Goal: Task Accomplishment & Management: Use online tool/utility

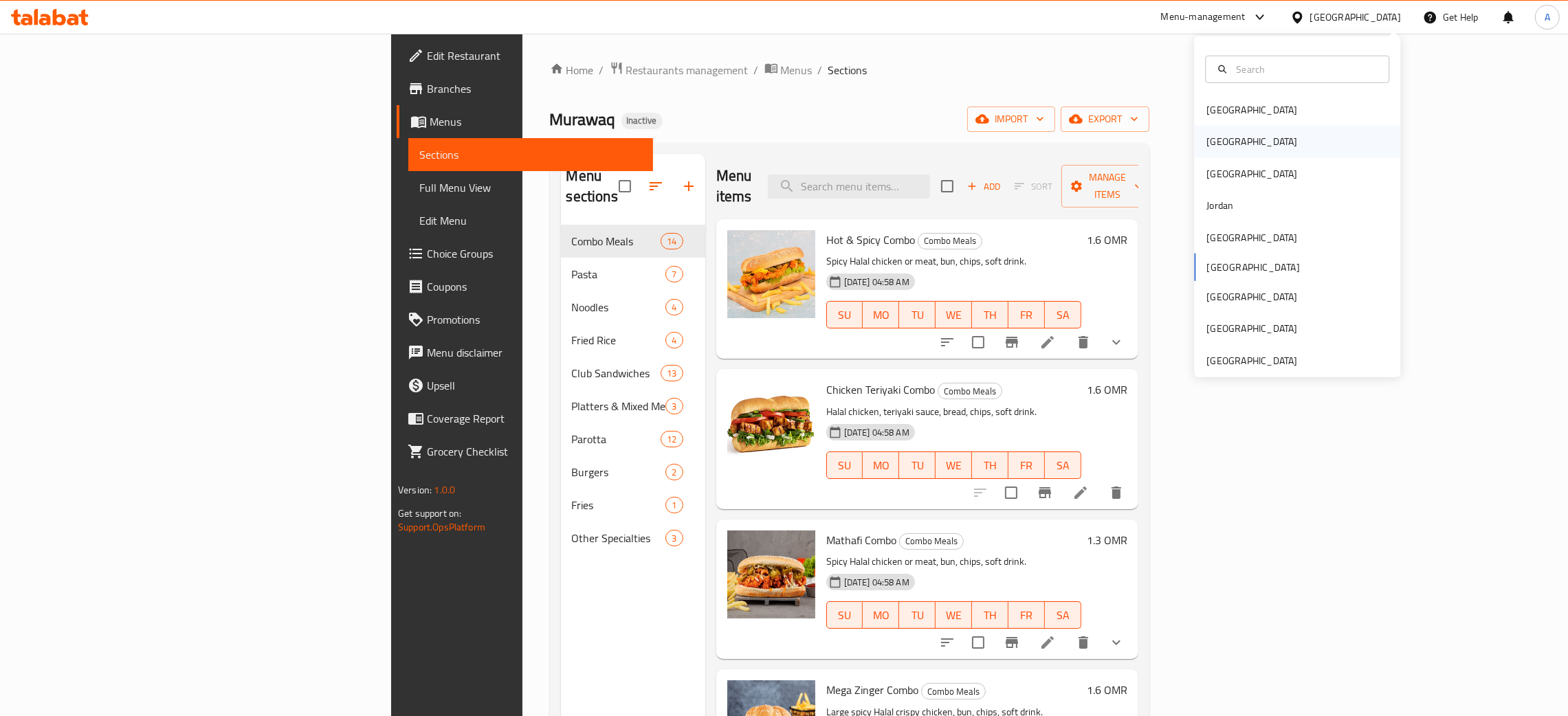
click at [1206, 147] on div "[GEOGRAPHIC_DATA]" at bounding box center [1251, 141] width 91 height 15
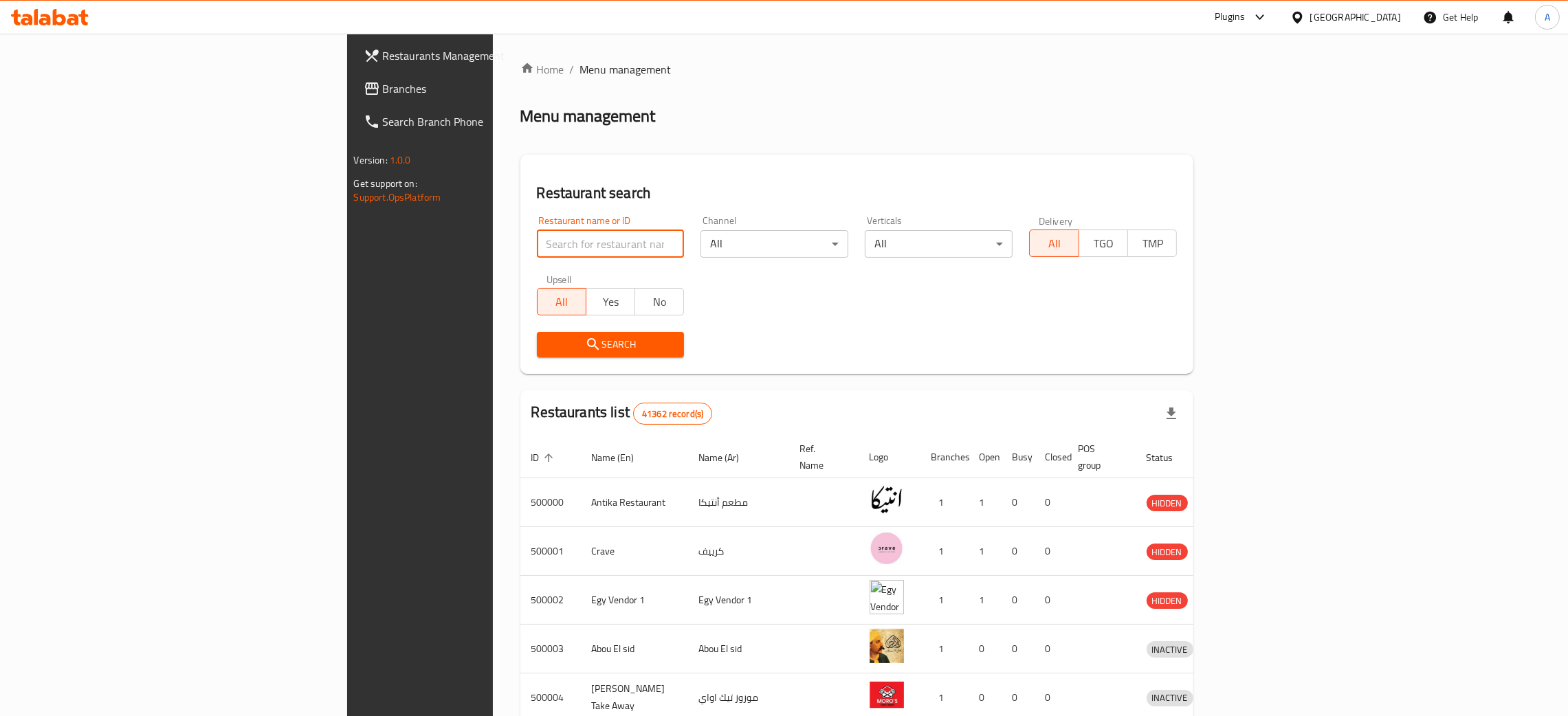
click at [536, 243] on input "search" at bounding box center [610, 243] width 147 height 27
paste input "[PERSON_NAME]"
type input "[PERSON_NAME]"
click button "Search" at bounding box center [610, 344] width 147 height 26
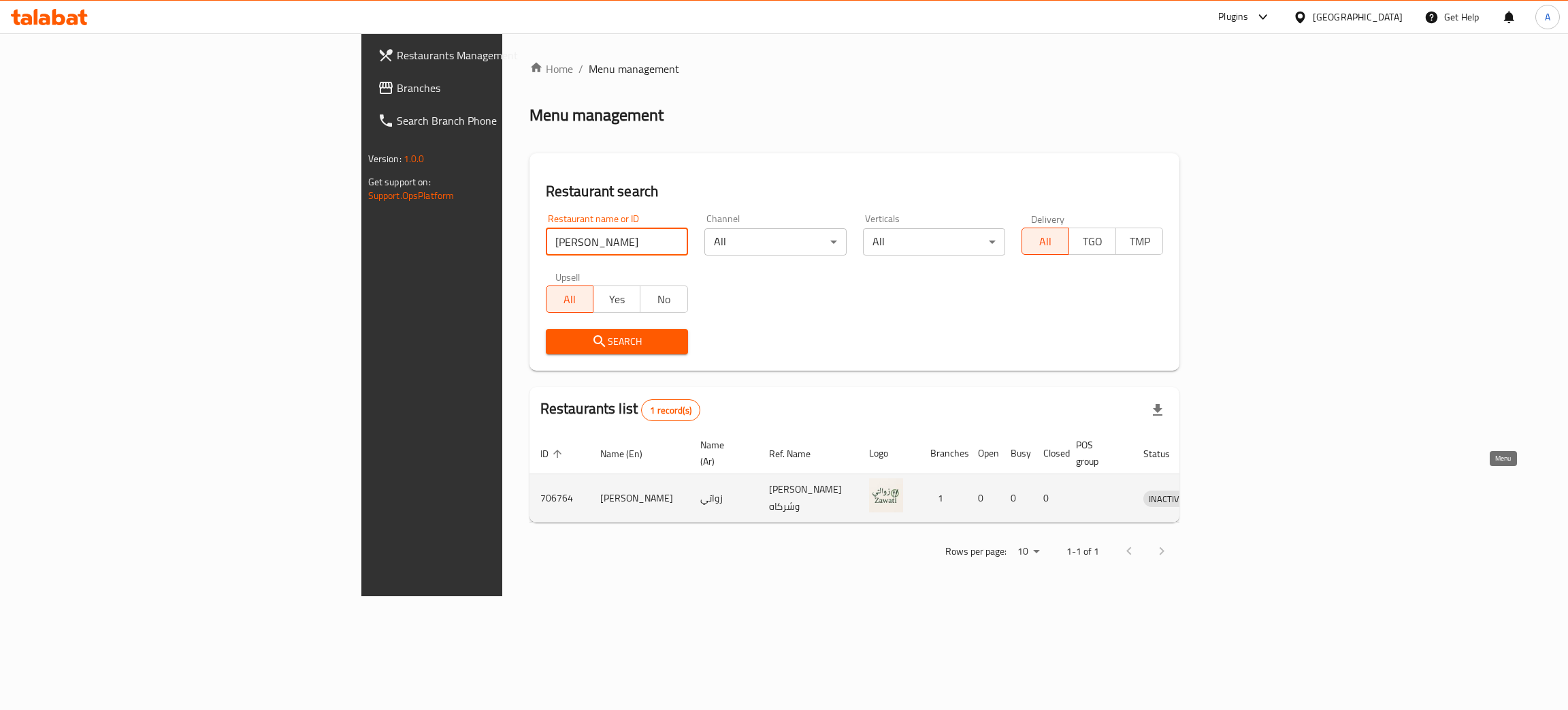
click at [1233, 490] on icon "enhanced table" at bounding box center [1225, 498] width 17 height 17
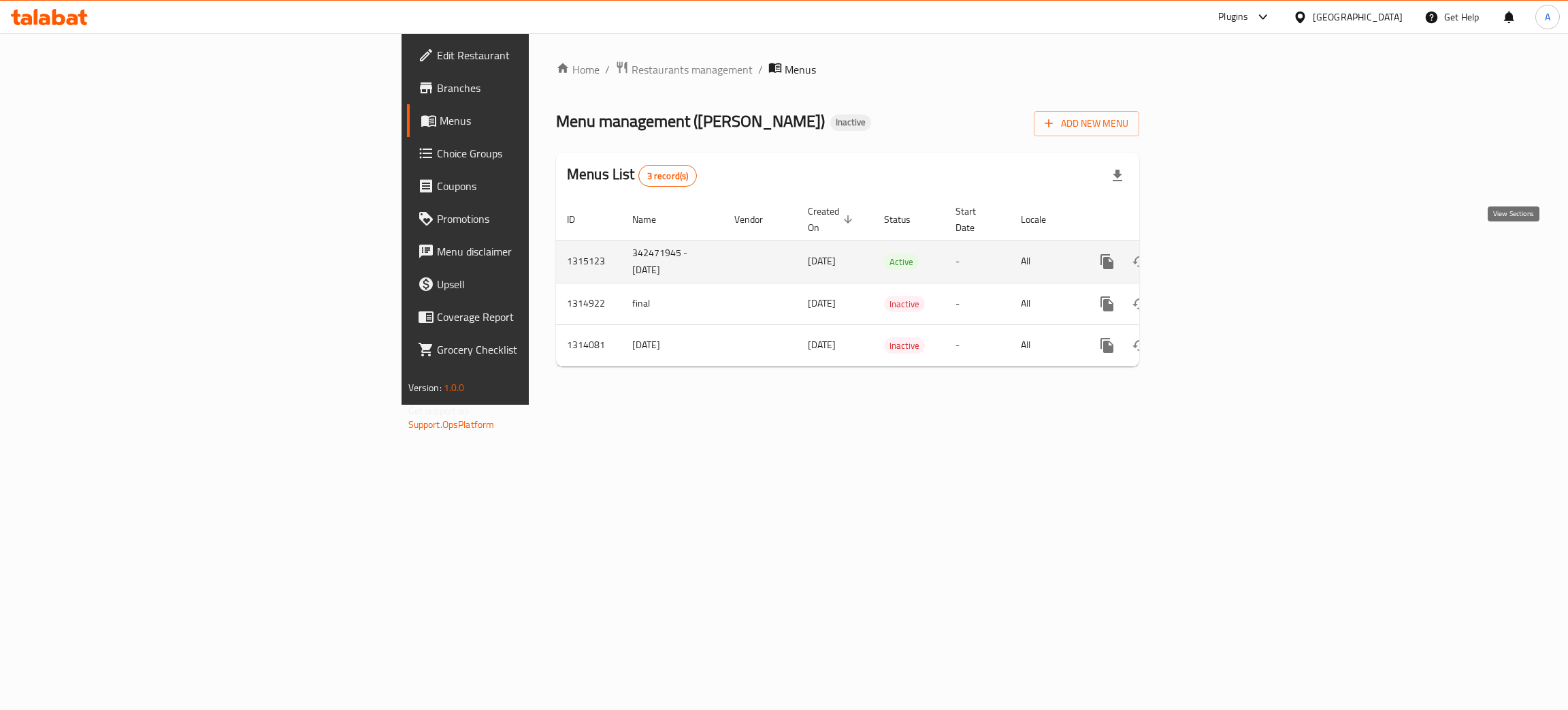
click at [1214, 254] on icon "enhanced table" at bounding box center [1205, 261] width 17 height 17
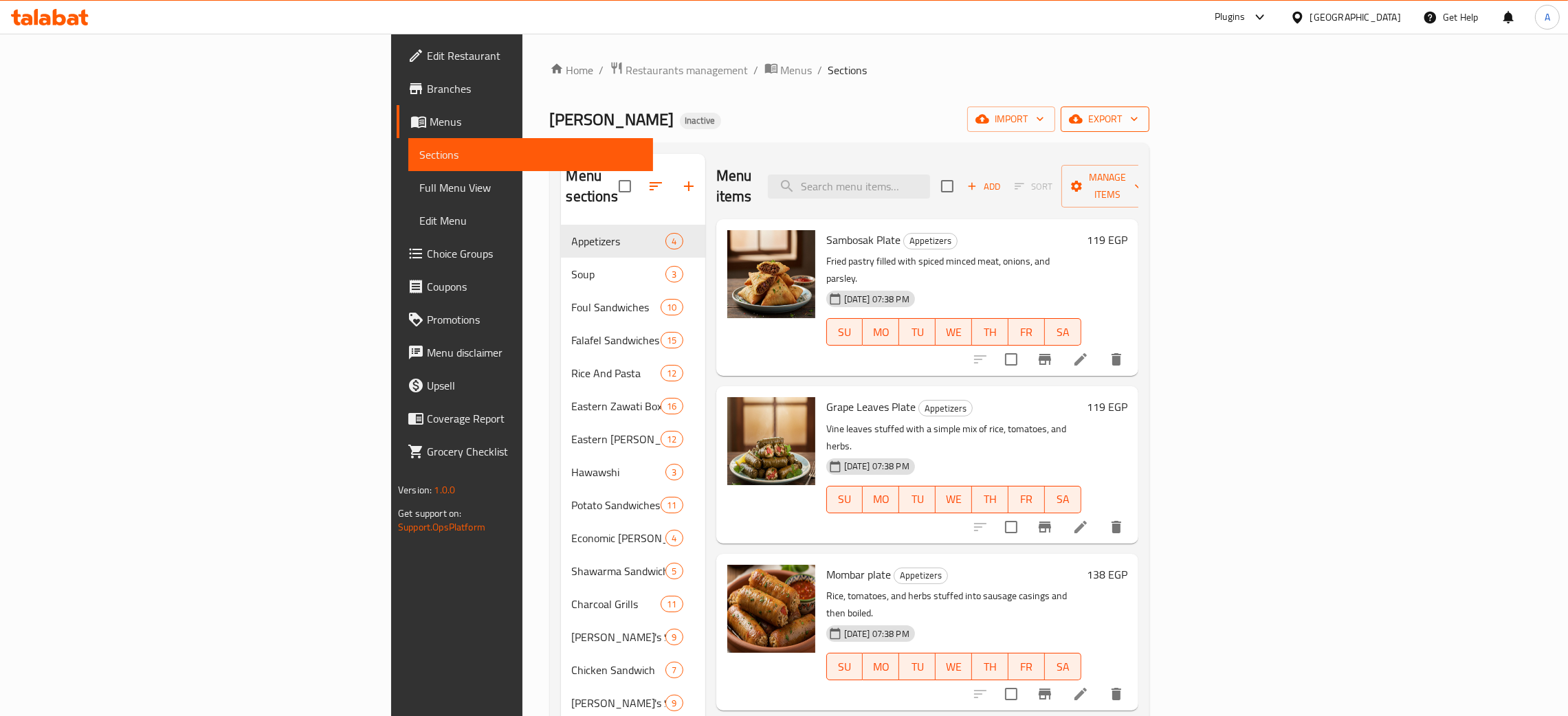
click at [1141, 116] on icon "button" at bounding box center [1134, 119] width 14 height 14
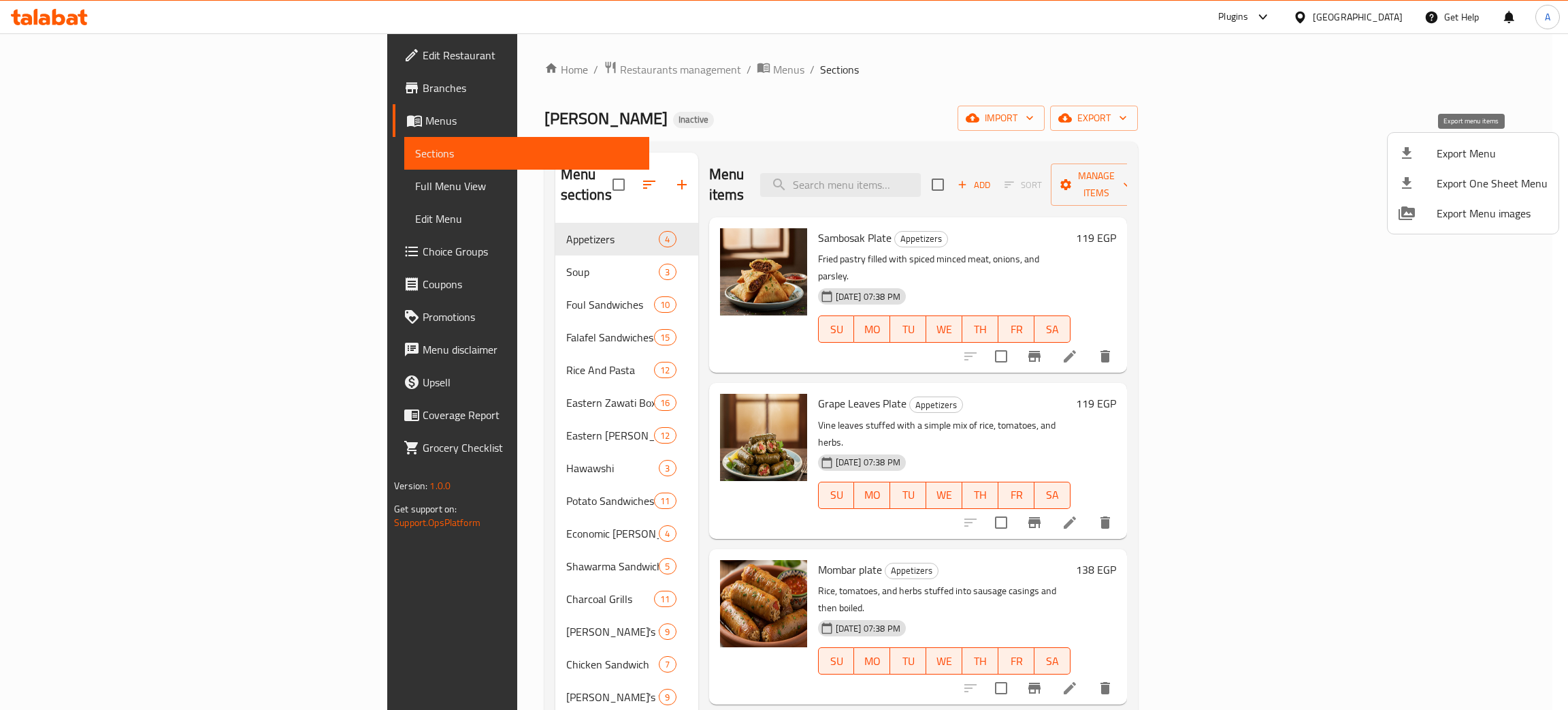
click at [1471, 149] on span "Export Menu" at bounding box center [1492, 153] width 111 height 17
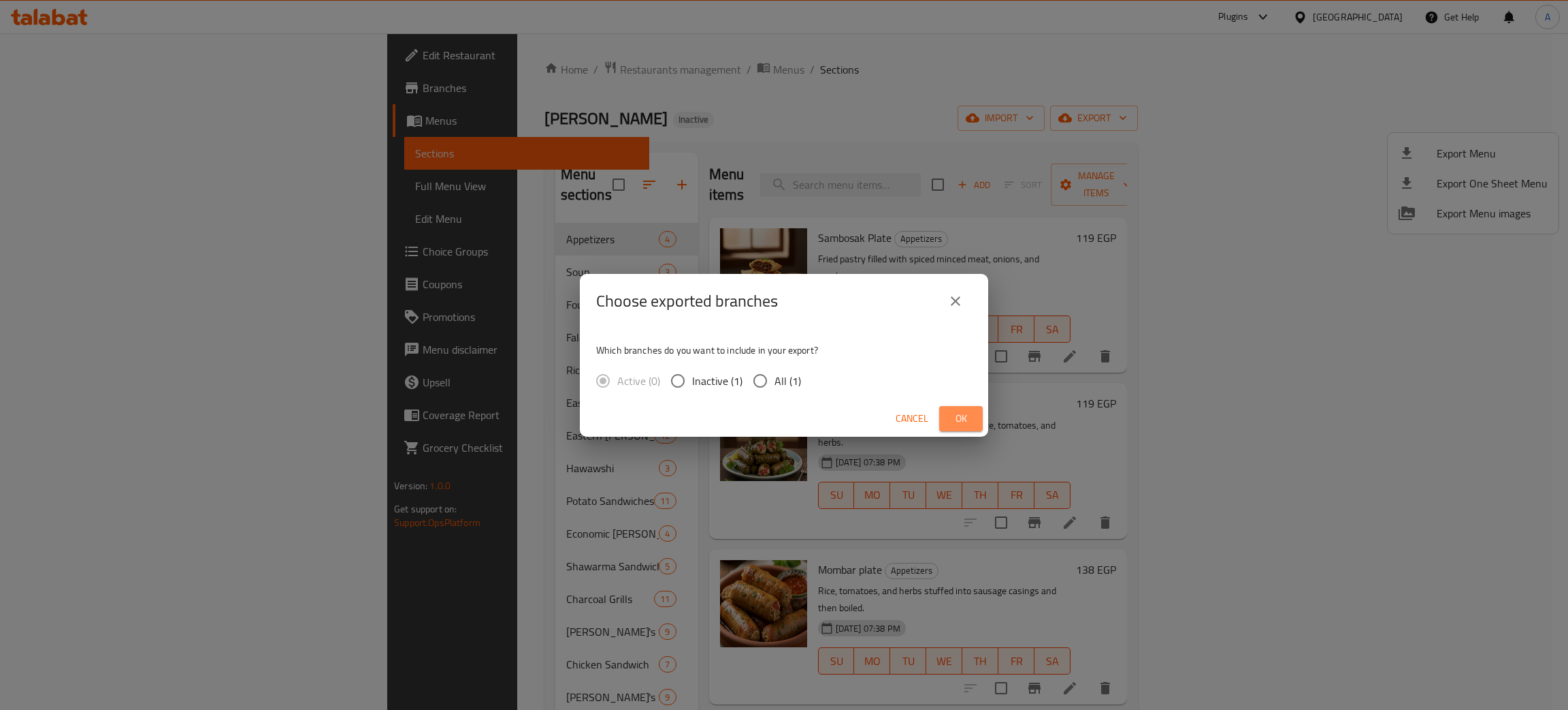
click at [963, 421] on span "Ok" at bounding box center [961, 418] width 22 height 17
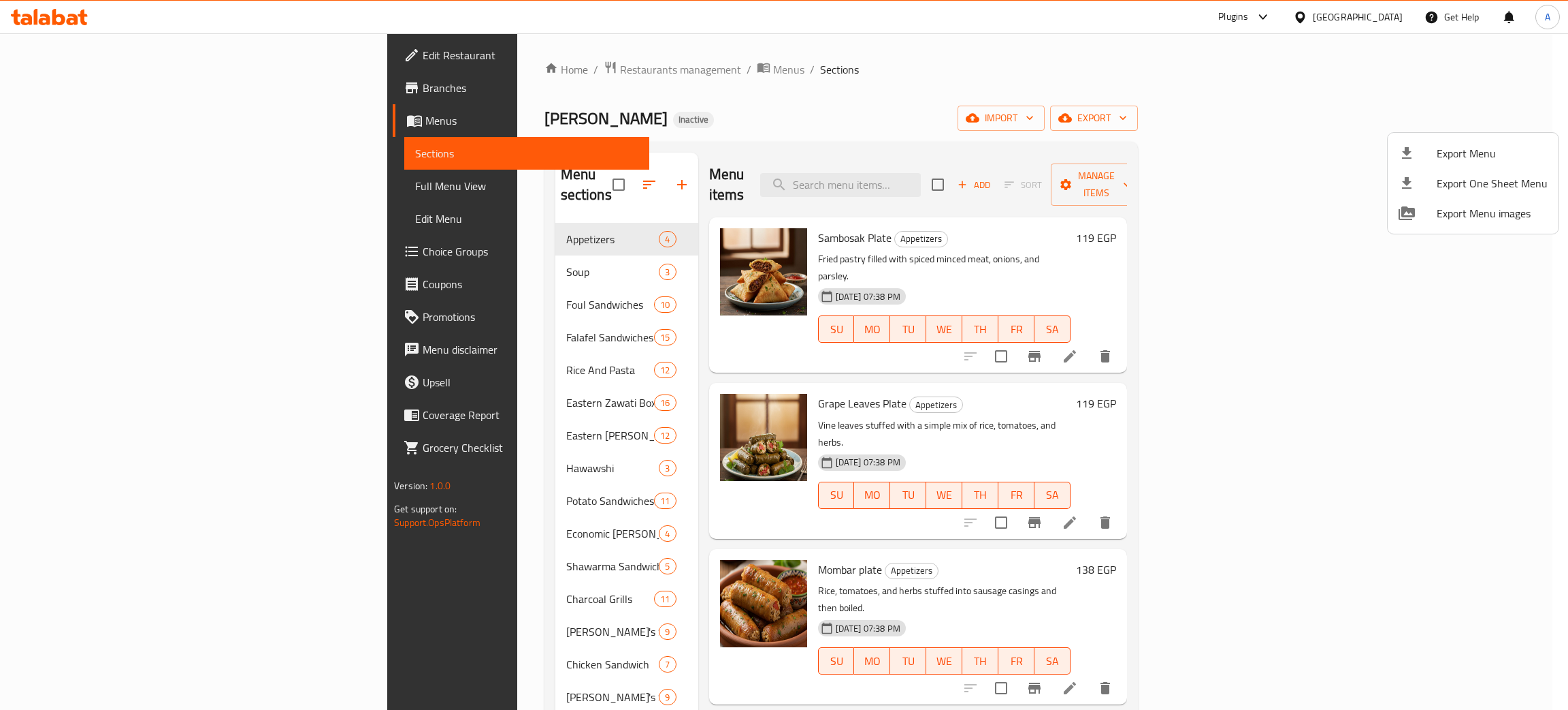
click at [1387, 24] on div at bounding box center [784, 355] width 1568 height 710
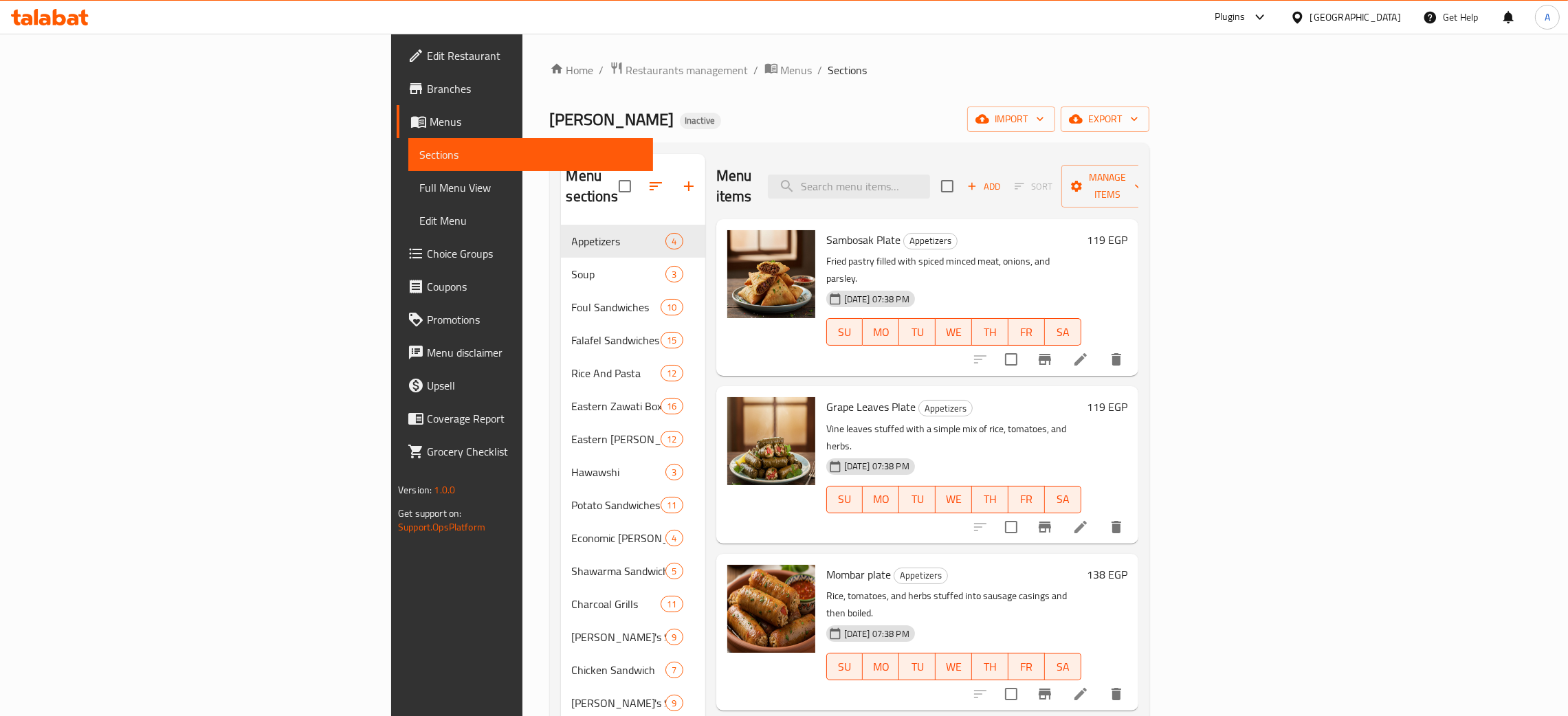
click at [1392, 11] on div "Egypt" at bounding box center [1354, 17] width 91 height 15
click at [1282, 348] on div "[GEOGRAPHIC_DATA]" at bounding box center [1251, 361] width 113 height 32
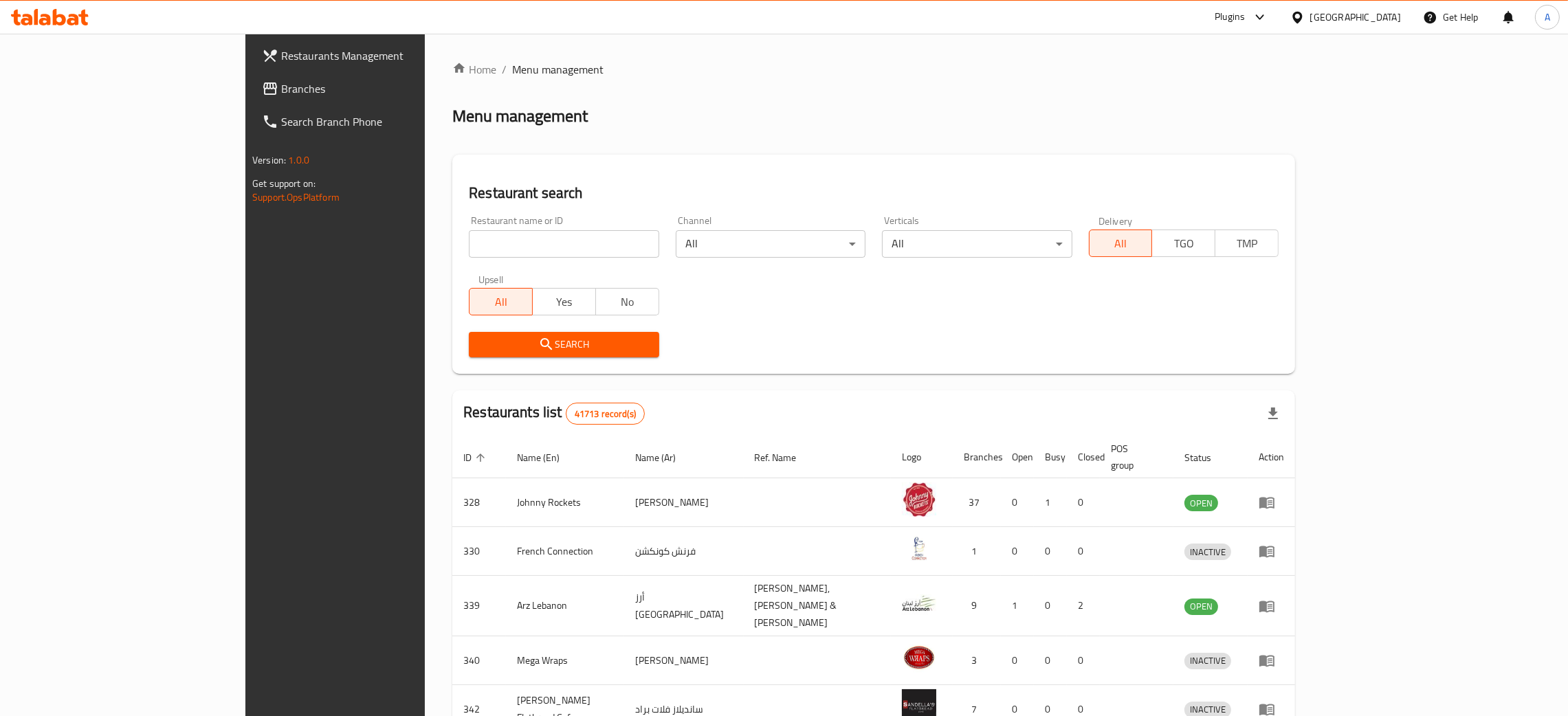
click at [496, 243] on input "search" at bounding box center [563, 243] width 190 height 27
paste input "Rissani café"
type input "Rissani café"
click button "Search" at bounding box center [563, 344] width 190 height 26
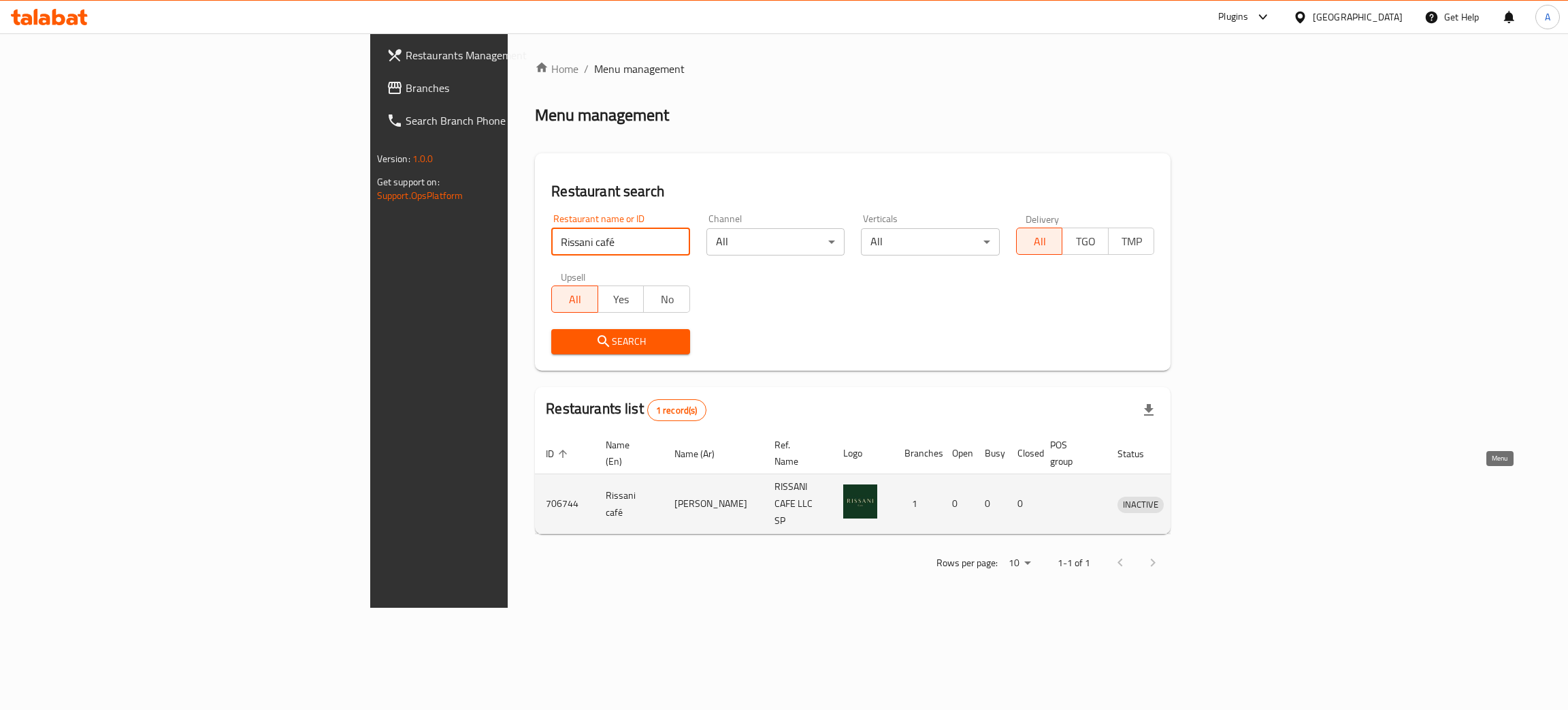
click at [1208, 496] on icon "enhanced table" at bounding box center [1199, 504] width 17 height 17
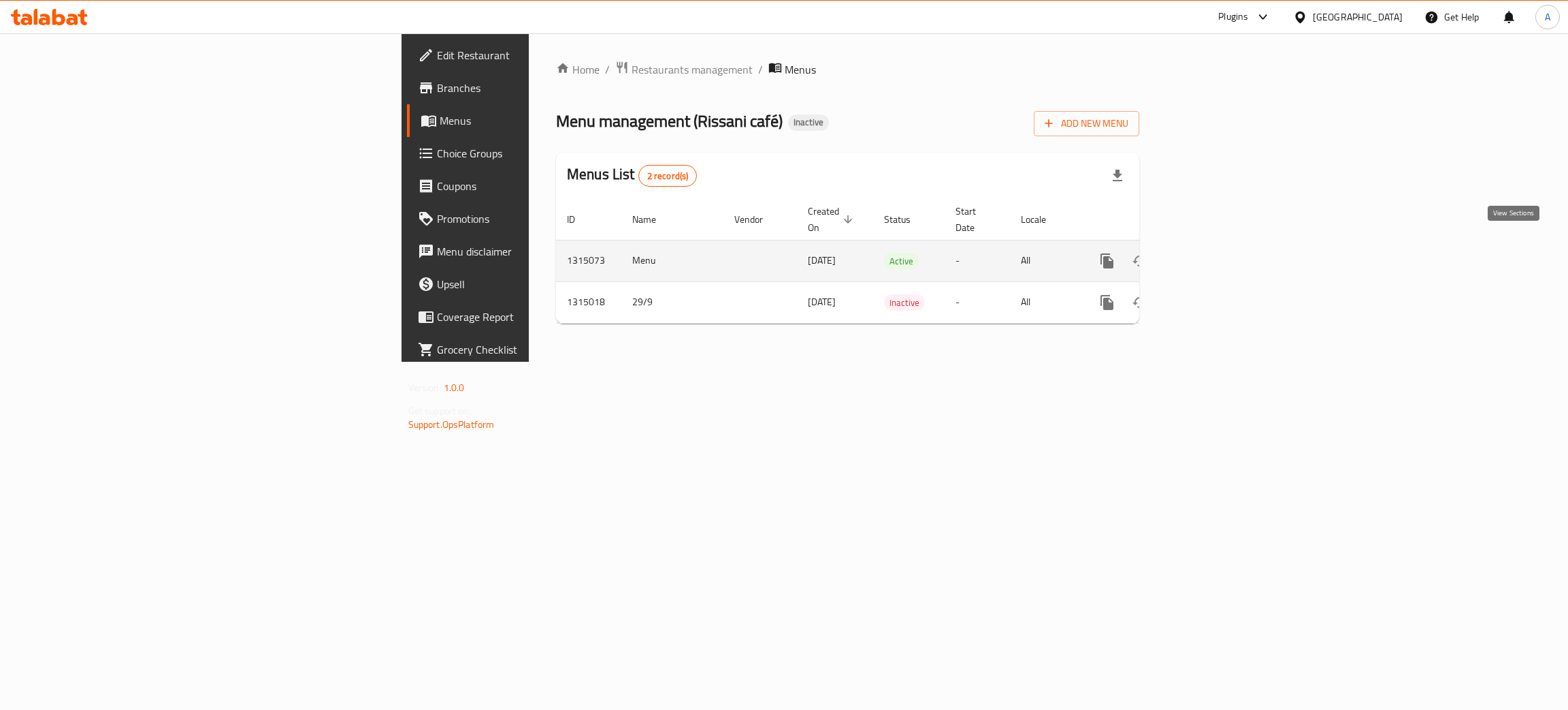
click at [1222, 245] on link "enhanced table" at bounding box center [1205, 261] width 32 height 32
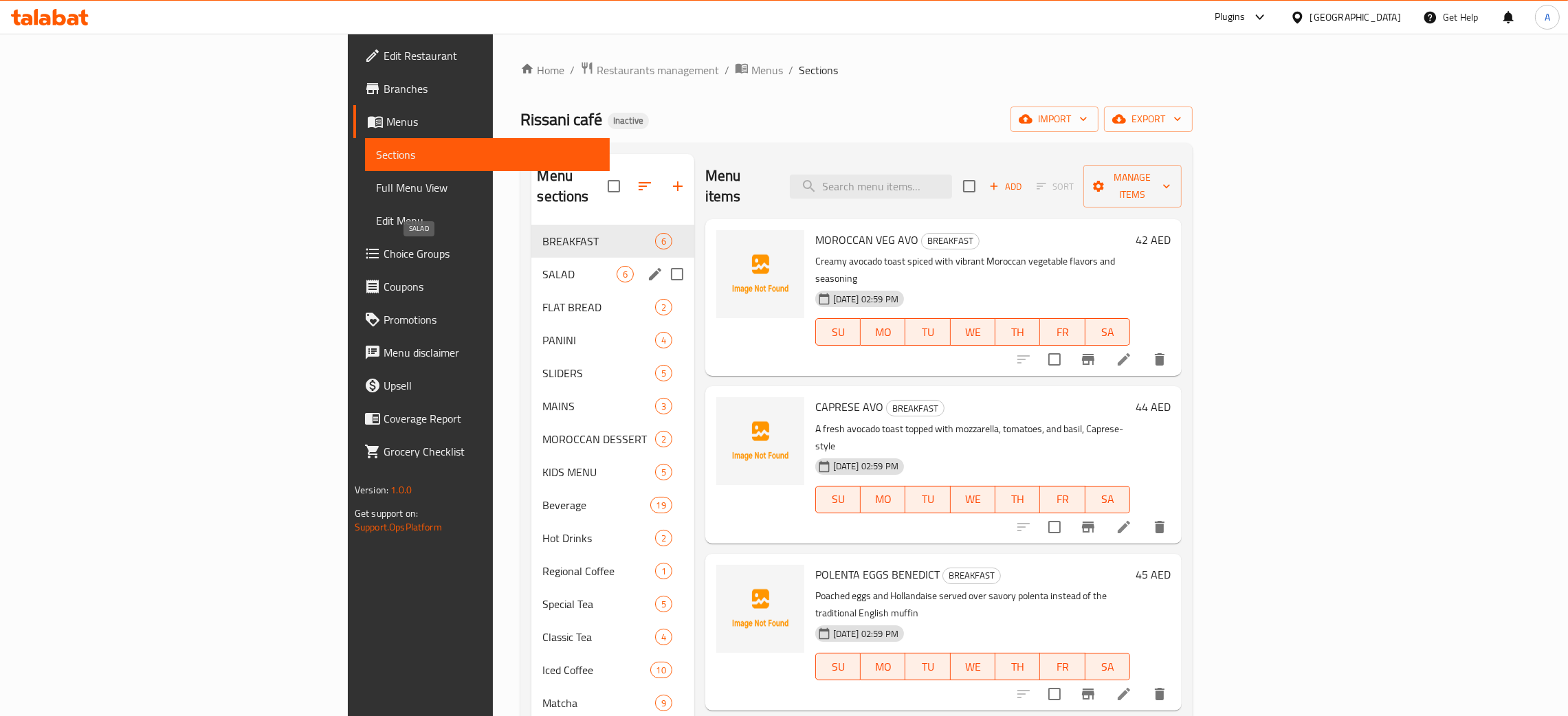
click at [542, 265] on span "SALAD" at bounding box center [578, 273] width 73 height 17
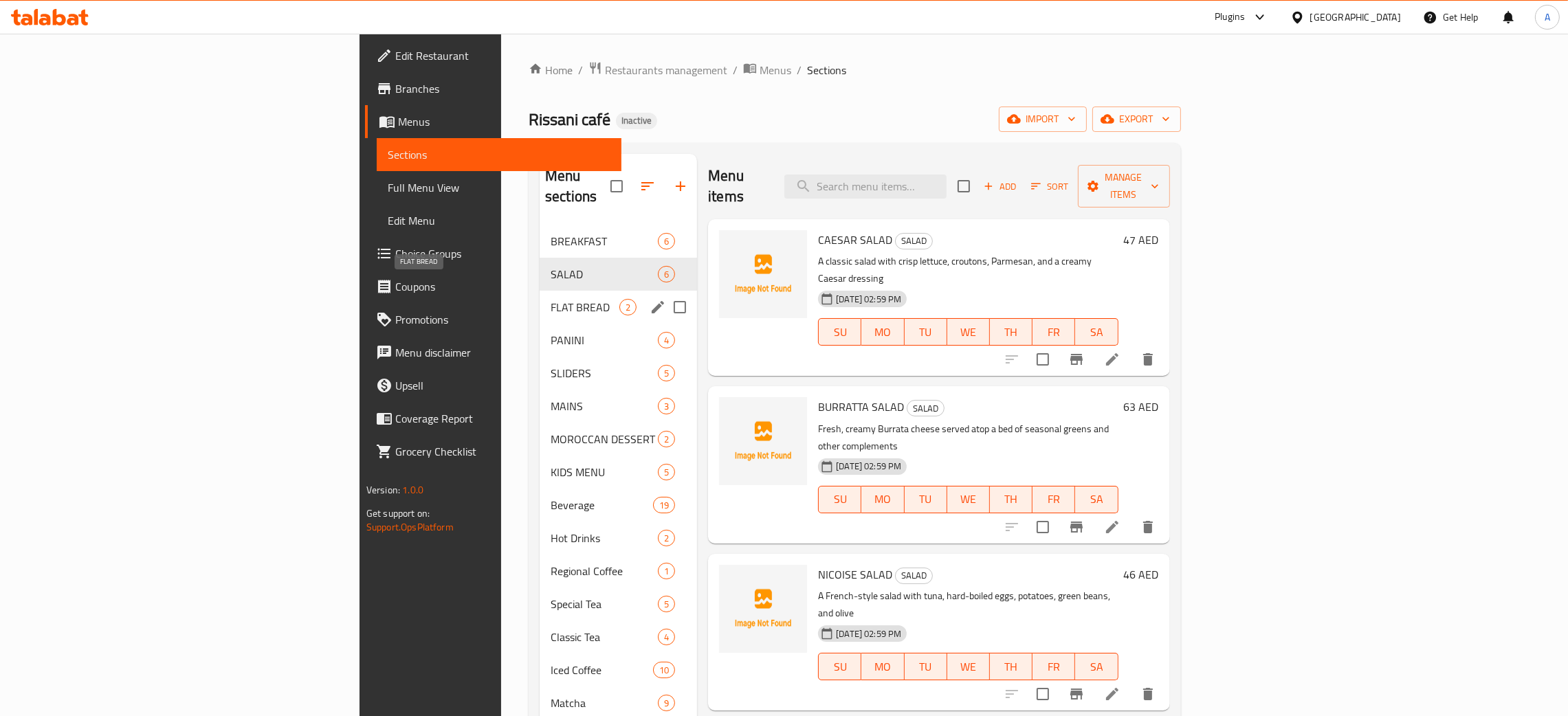
click at [551, 299] on span "FLAT BREAD" at bounding box center [585, 307] width 69 height 17
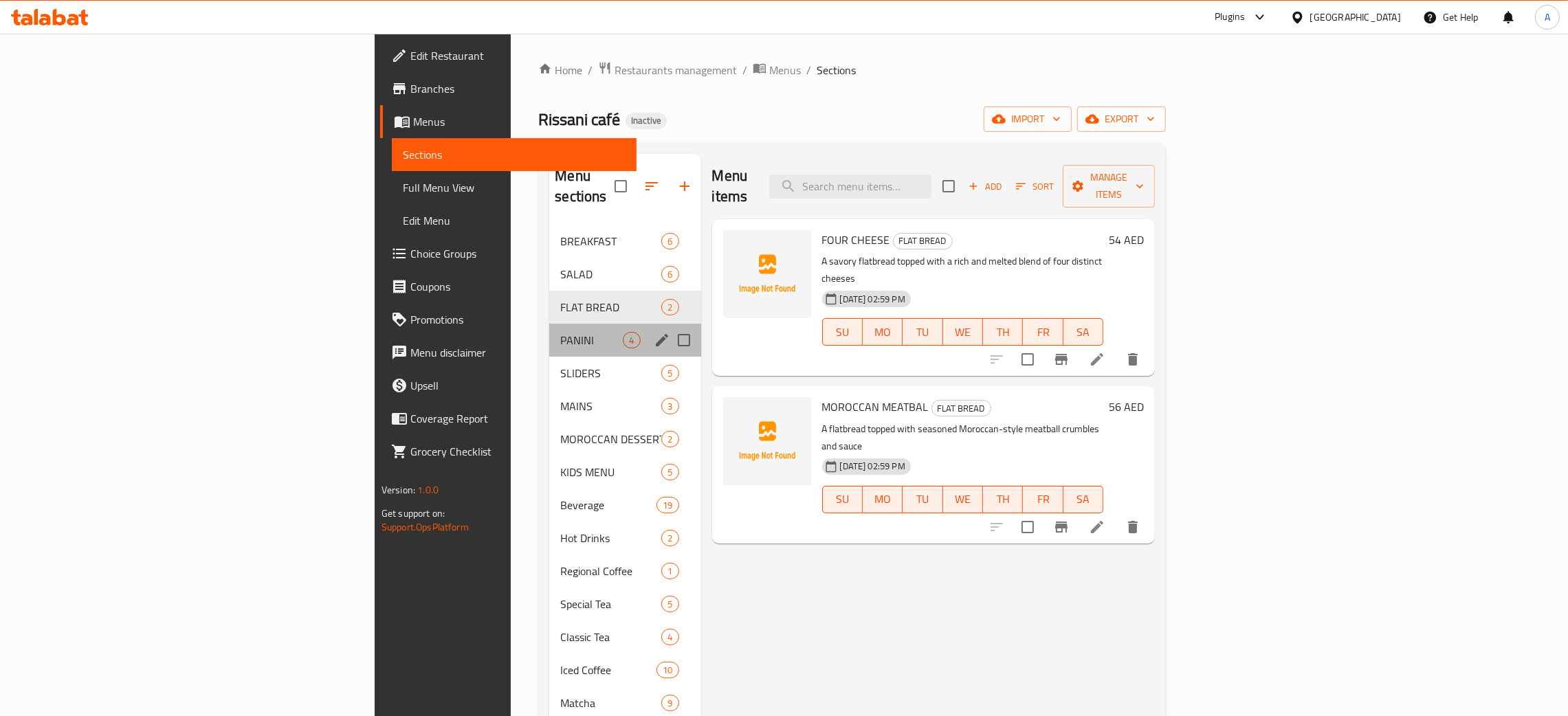
click at [549, 331] on div "PANINI 4" at bounding box center [624, 339] width 151 height 33
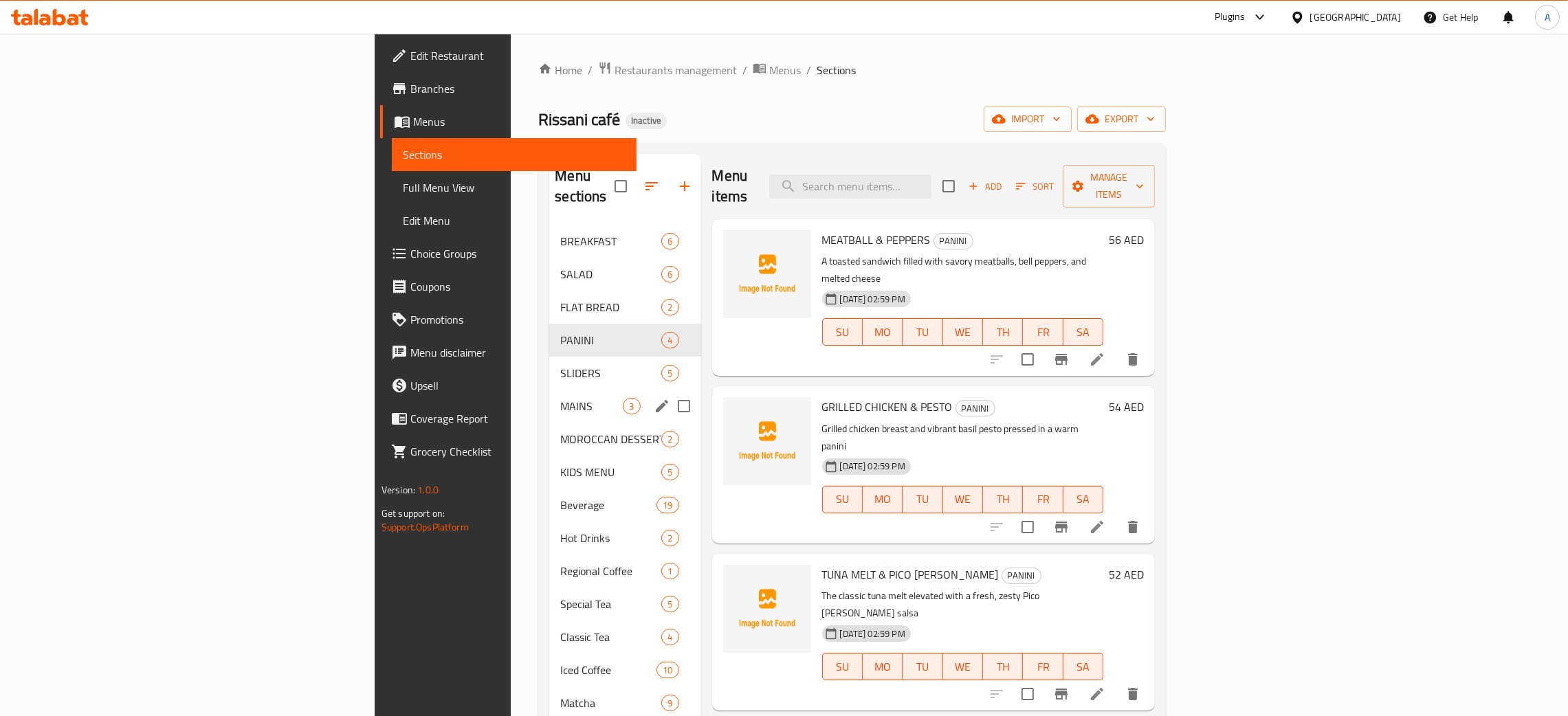
click at [549, 362] on div "SLIDERS 5" at bounding box center [624, 372] width 151 height 33
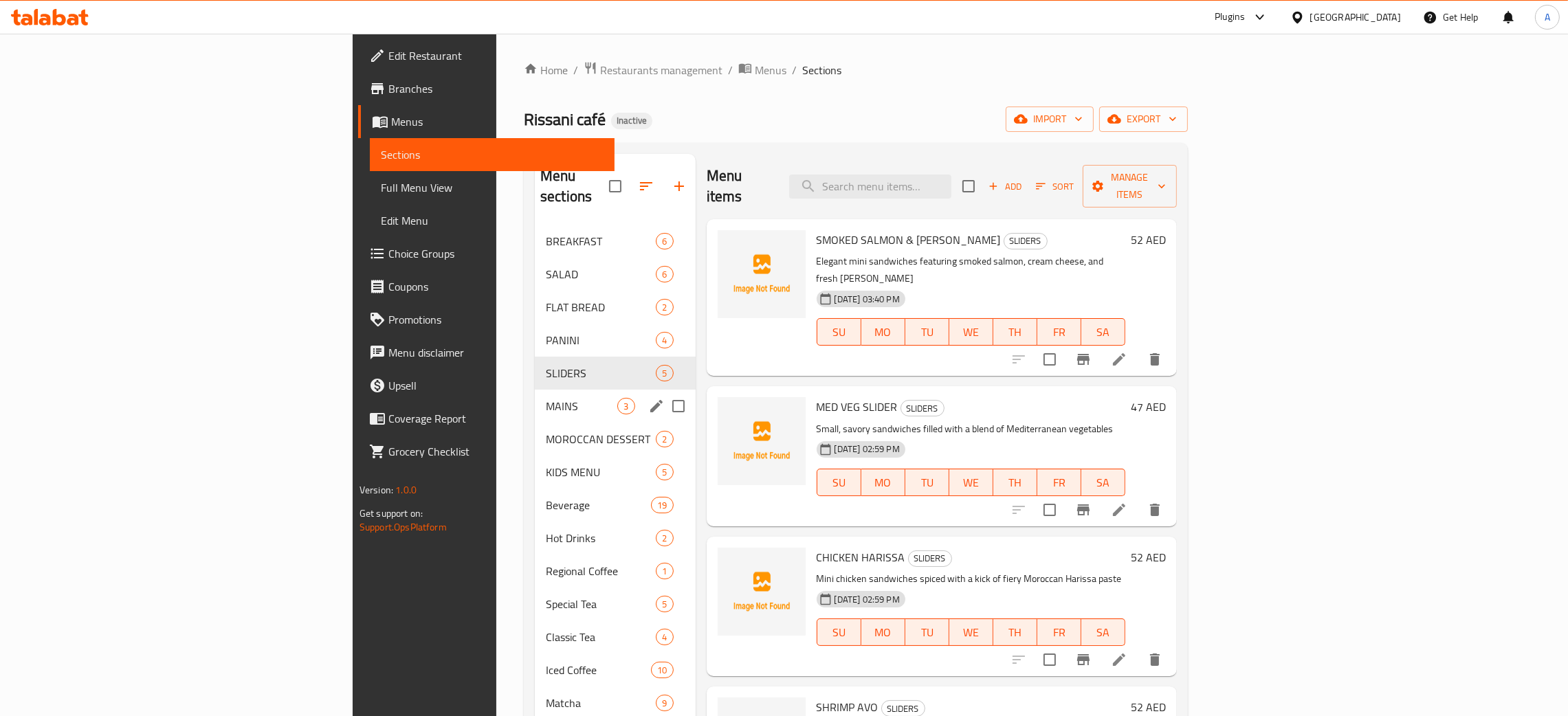
click at [535, 422] on div "MOROCCAN DESSERT 2" at bounding box center [614, 438] width 160 height 33
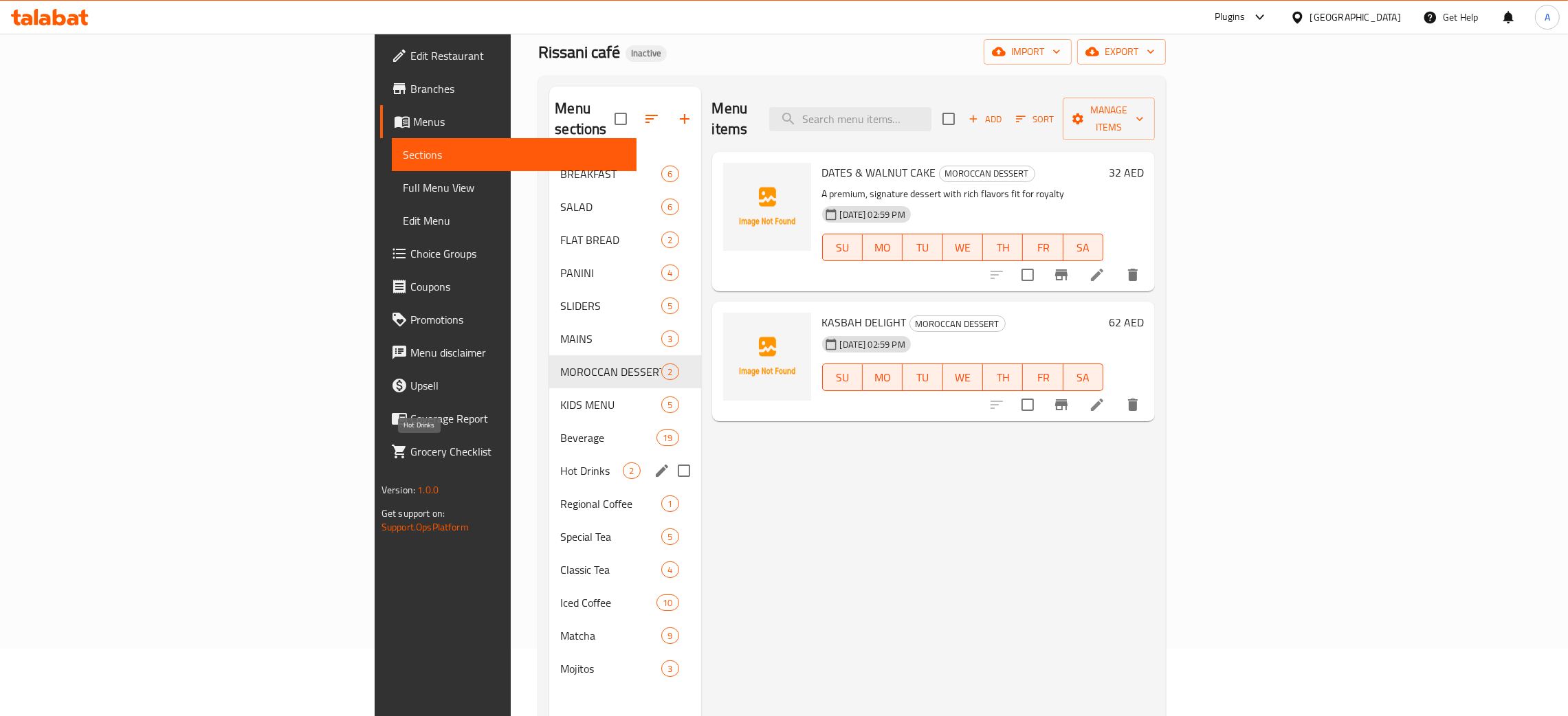
scroll to position [103, 0]
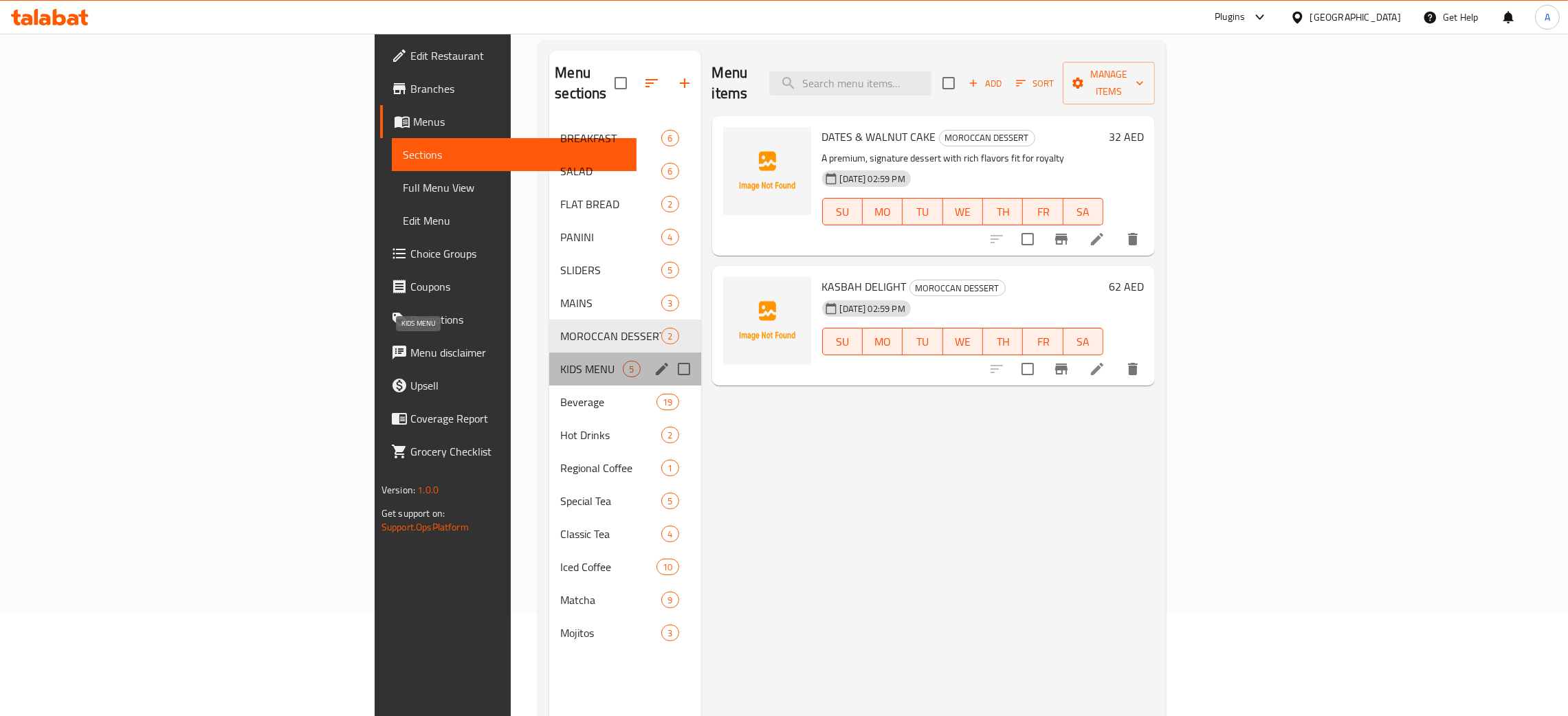
drag, startPoint x: 464, startPoint y: 340, endPoint x: 454, endPoint y: 398, distance: 58.9
click at [560, 361] on span "KIDS MENU" at bounding box center [591, 369] width 63 height 17
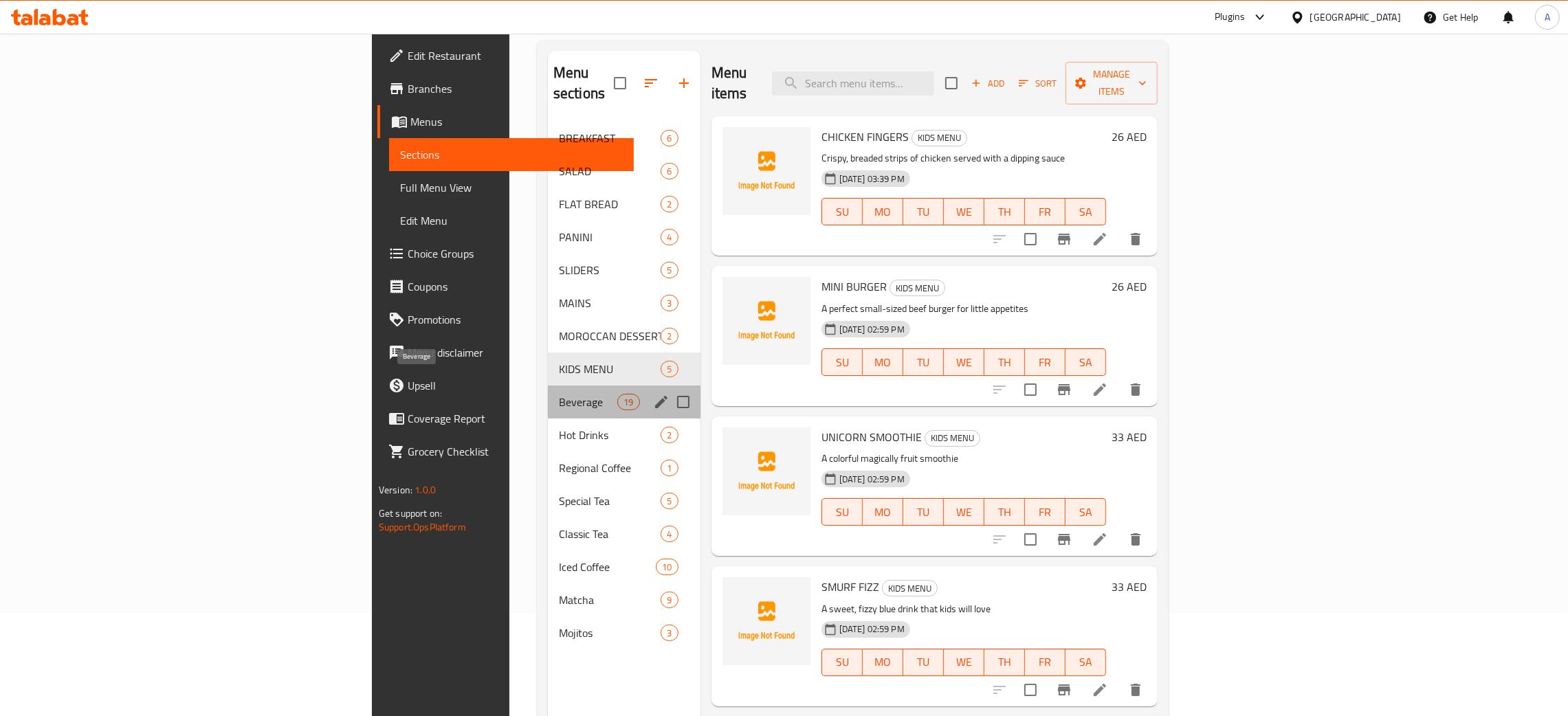
click at [559, 393] on span "Beverage" at bounding box center [588, 401] width 58 height 17
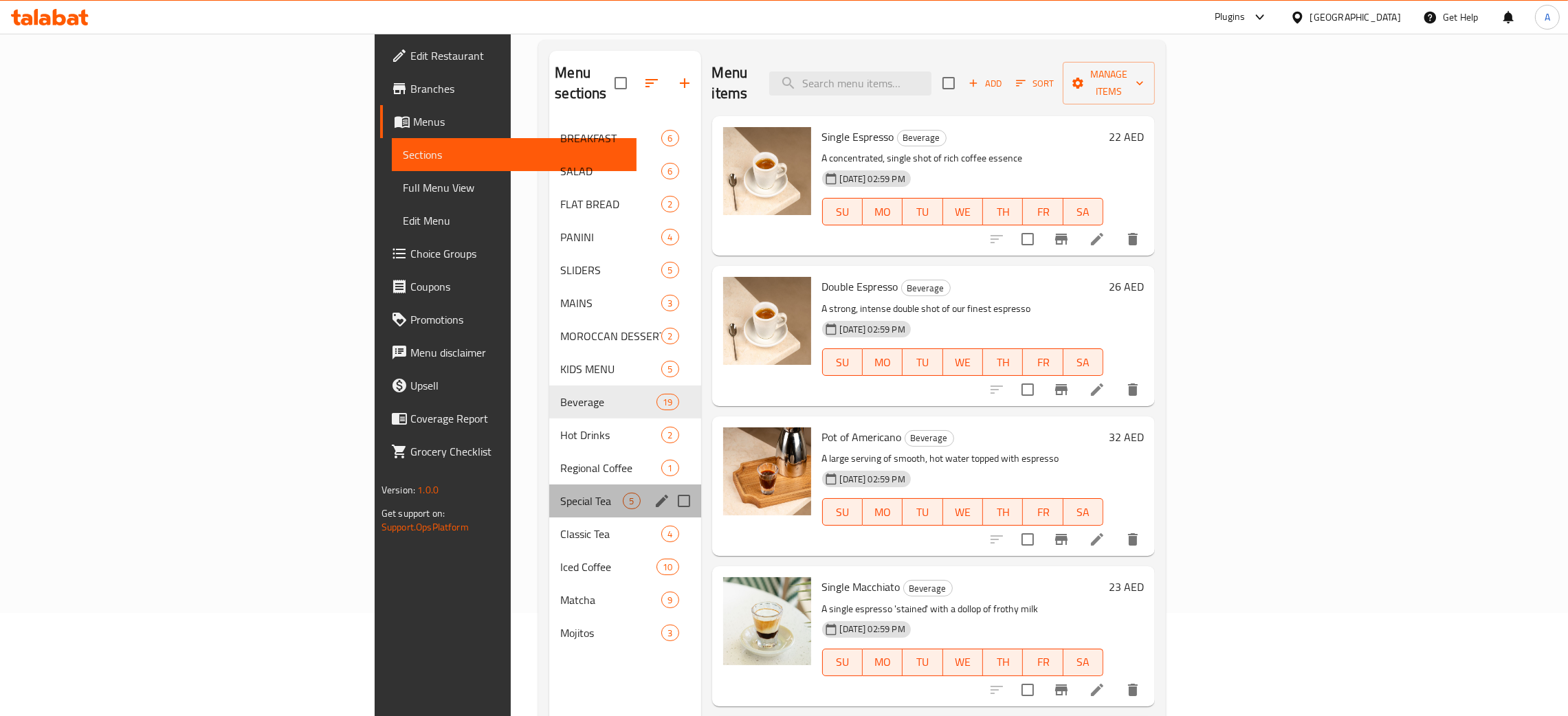
drag, startPoint x: 446, startPoint y: 478, endPoint x: 443, endPoint y: 496, distance: 18.2
click at [560, 492] on span "Special Tea" at bounding box center [591, 500] width 63 height 17
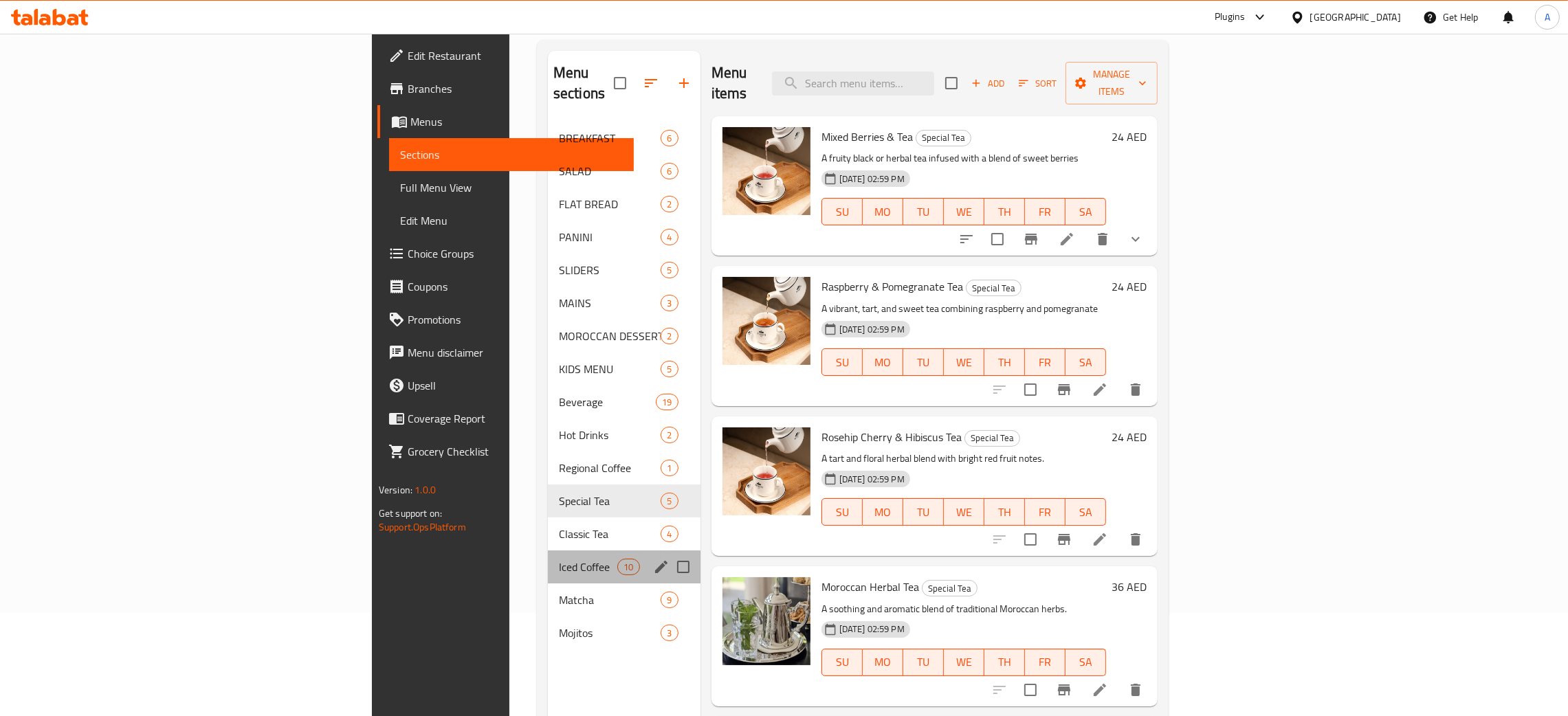
click at [548, 550] on div "Iced Coffee 10" at bounding box center [624, 566] width 153 height 33
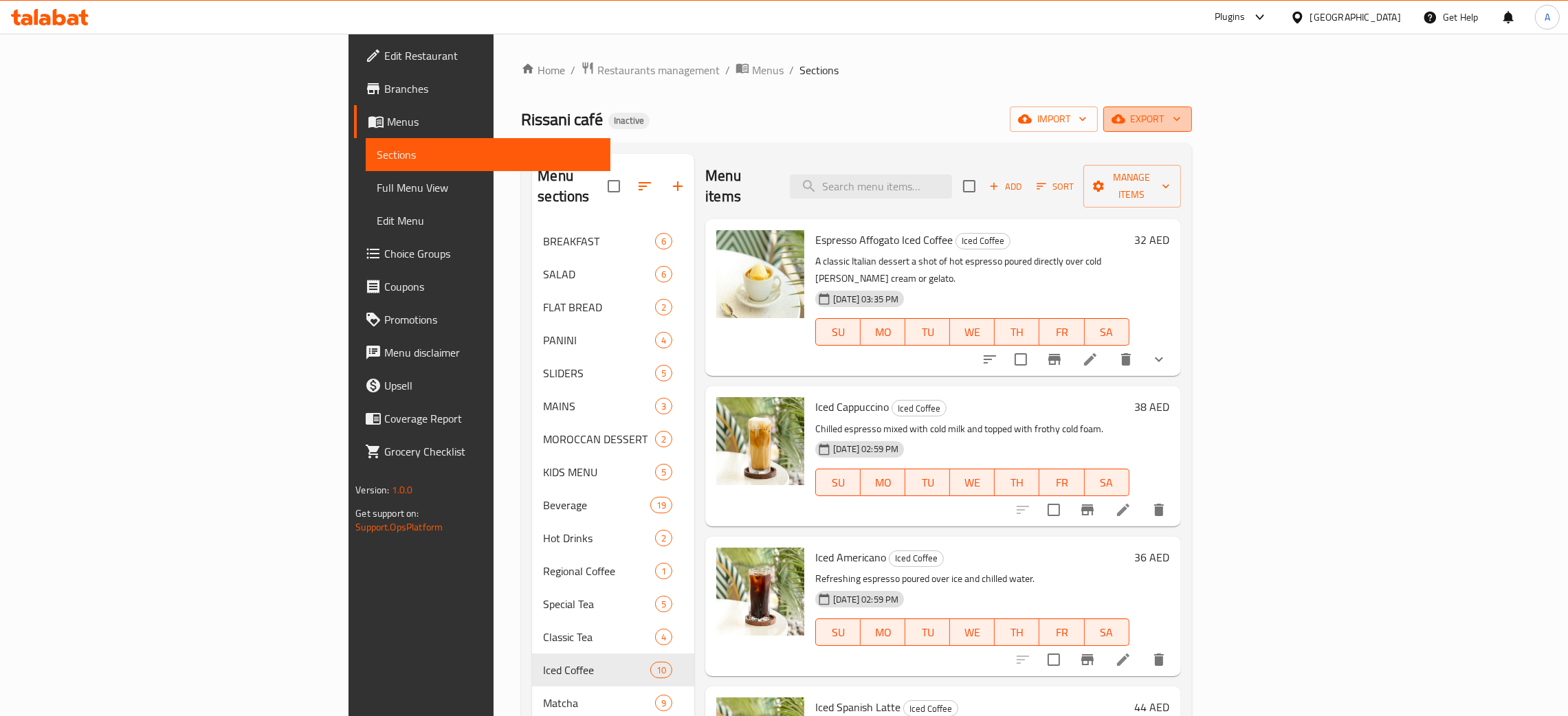
click at [1183, 123] on icon "button" at bounding box center [1177, 119] width 14 height 14
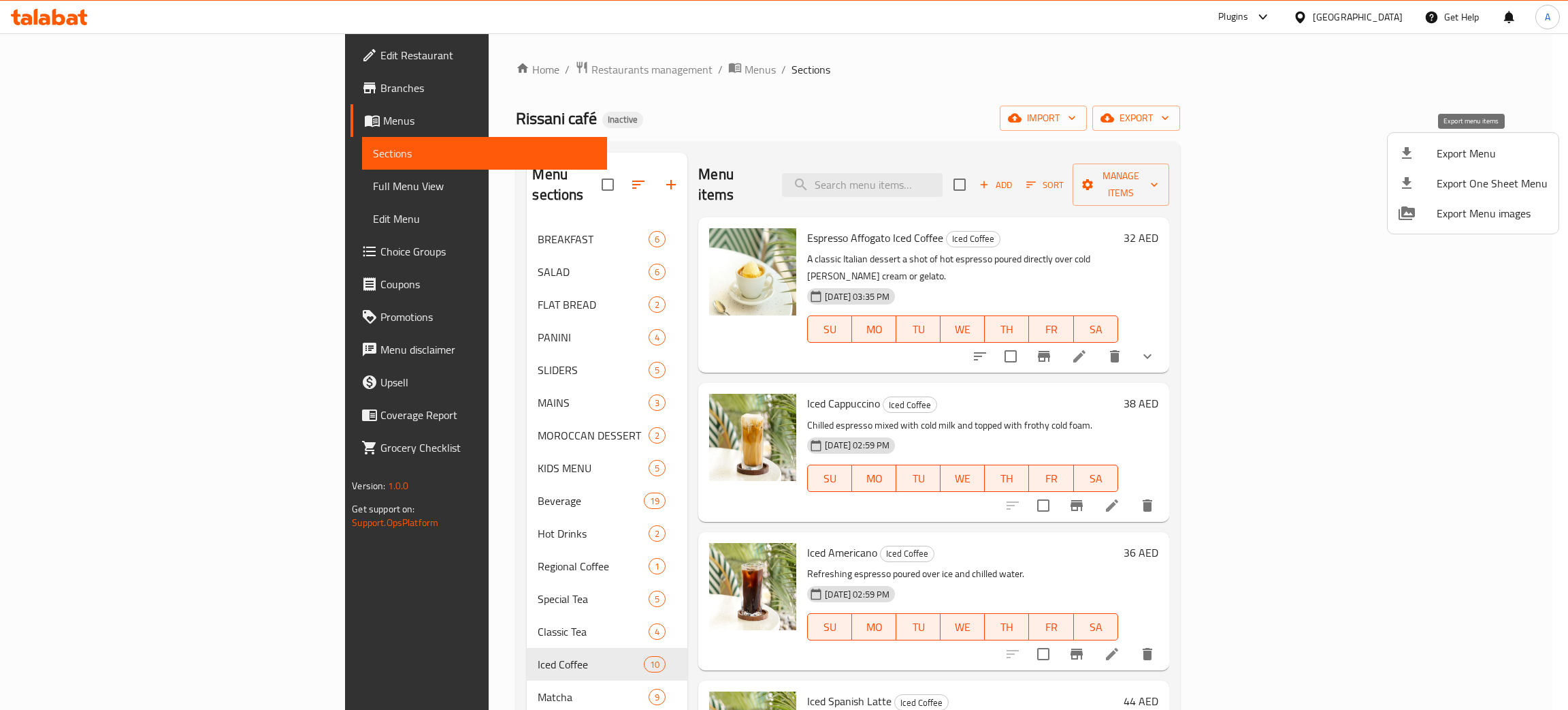
click at [1467, 152] on span "Export Menu" at bounding box center [1492, 153] width 111 height 17
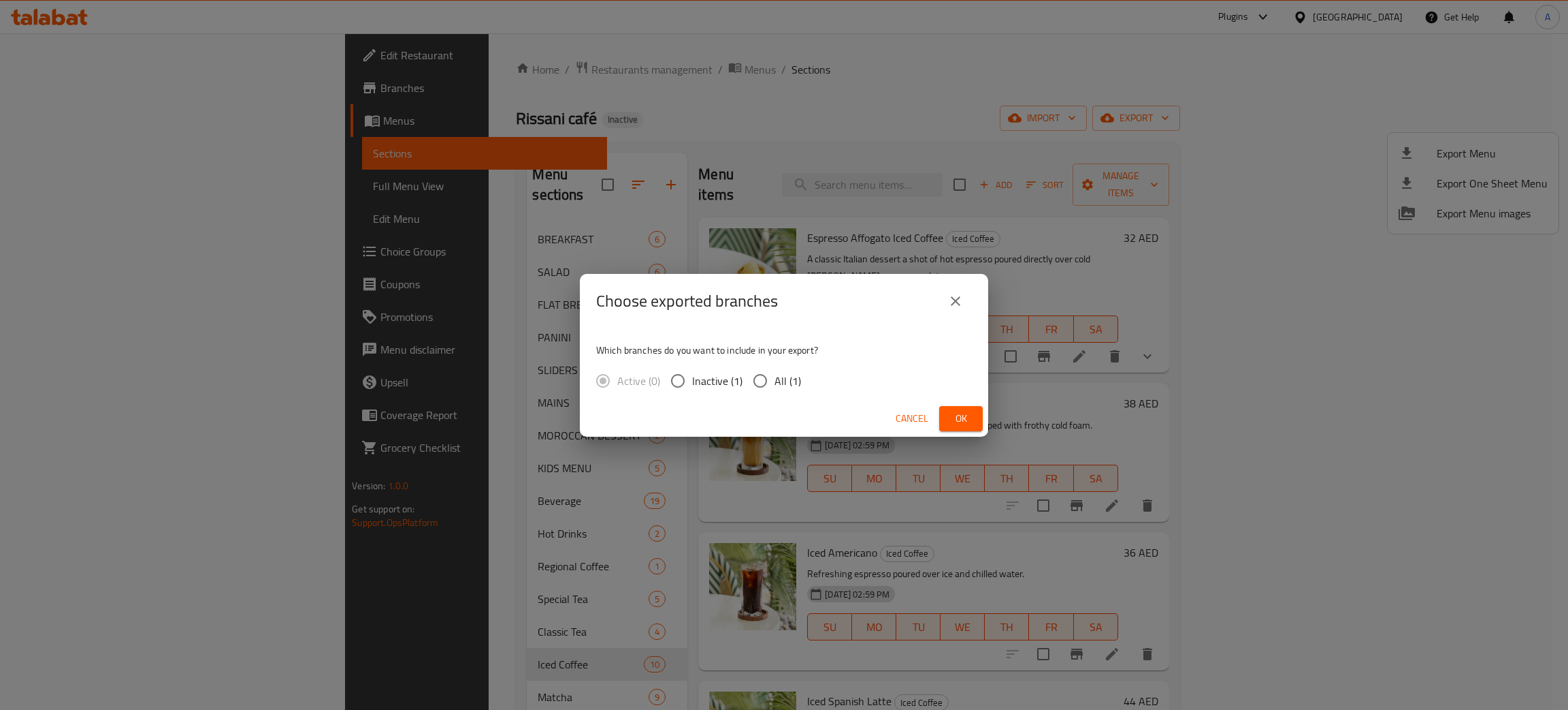
click at [965, 411] on span "Ok" at bounding box center [961, 418] width 22 height 17
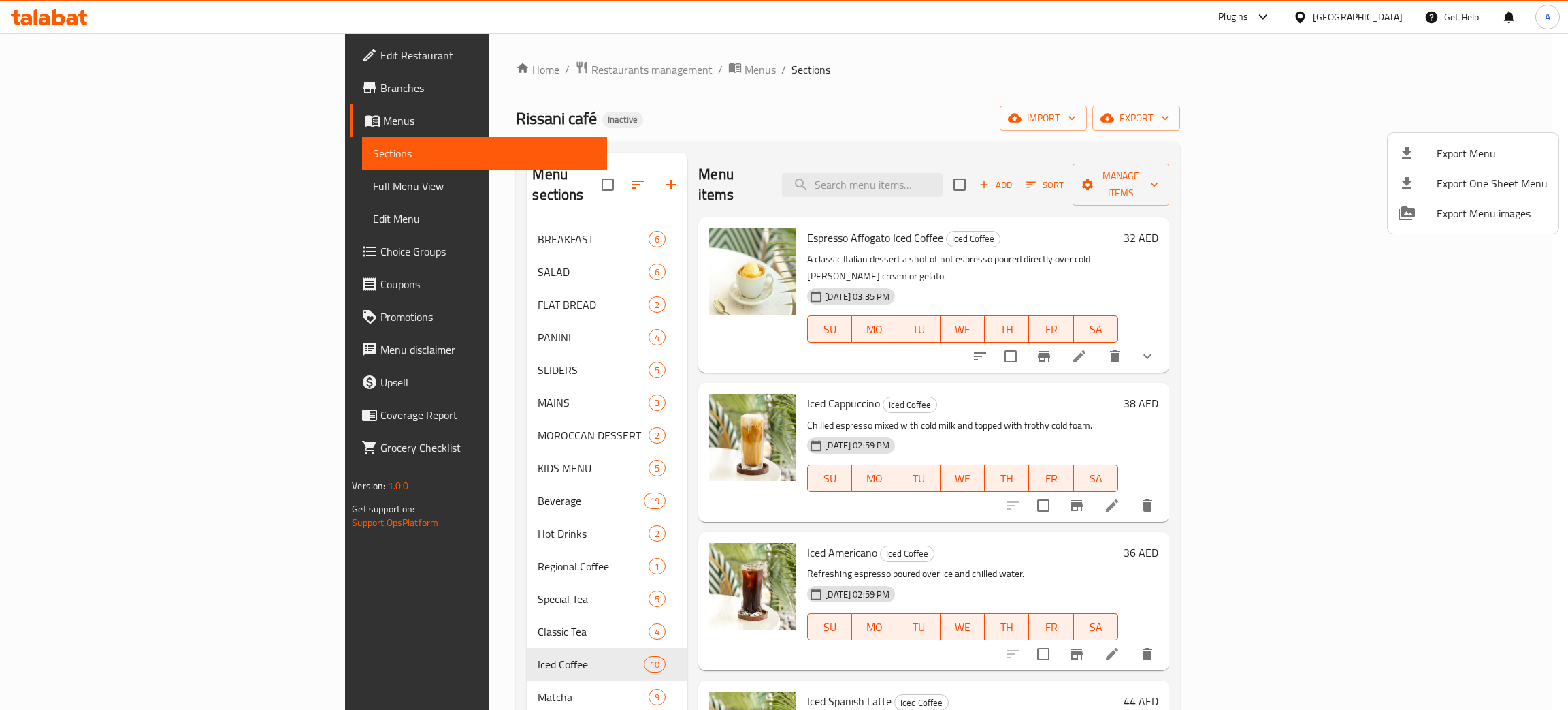
click at [52, 23] on div at bounding box center [784, 355] width 1568 height 710
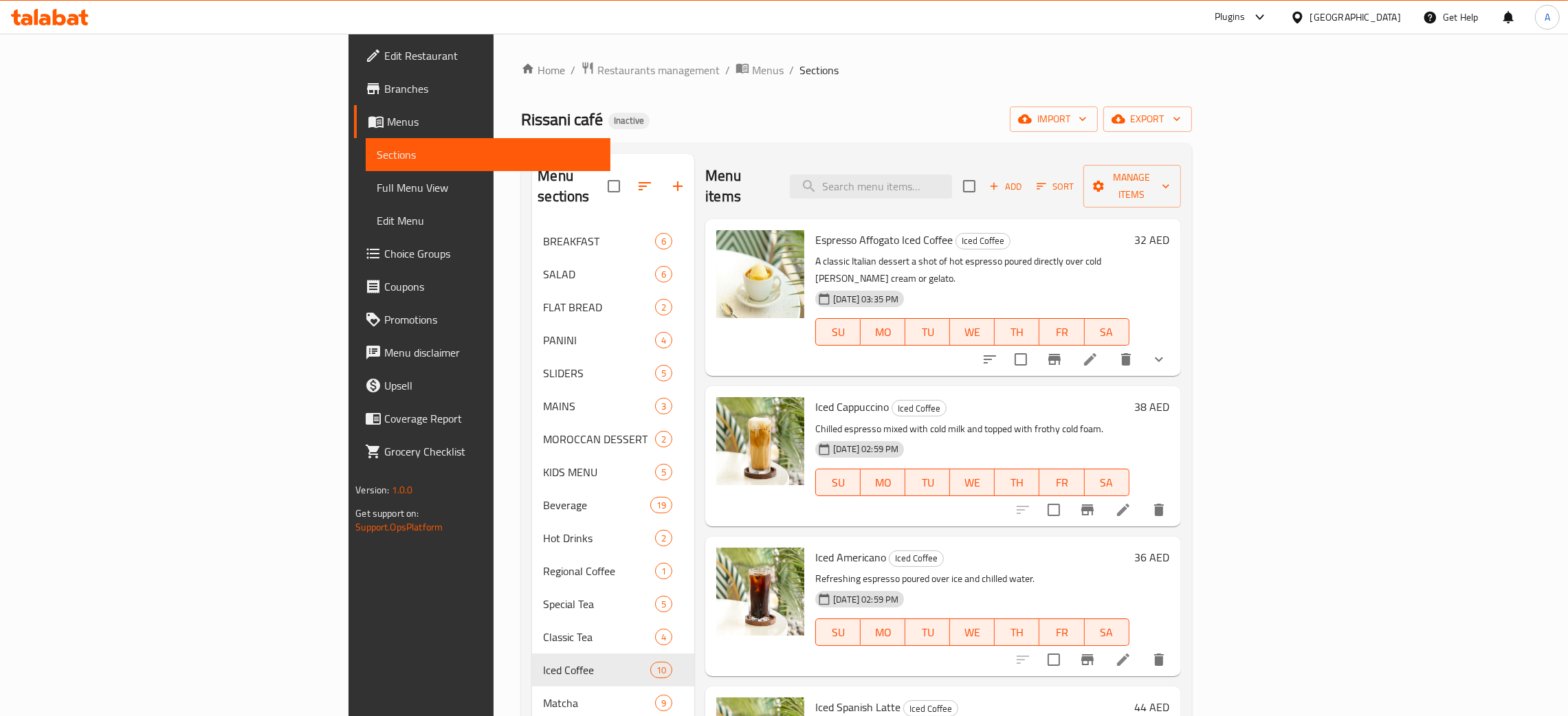
click at [53, 23] on icon at bounding box center [59, 17] width 13 height 17
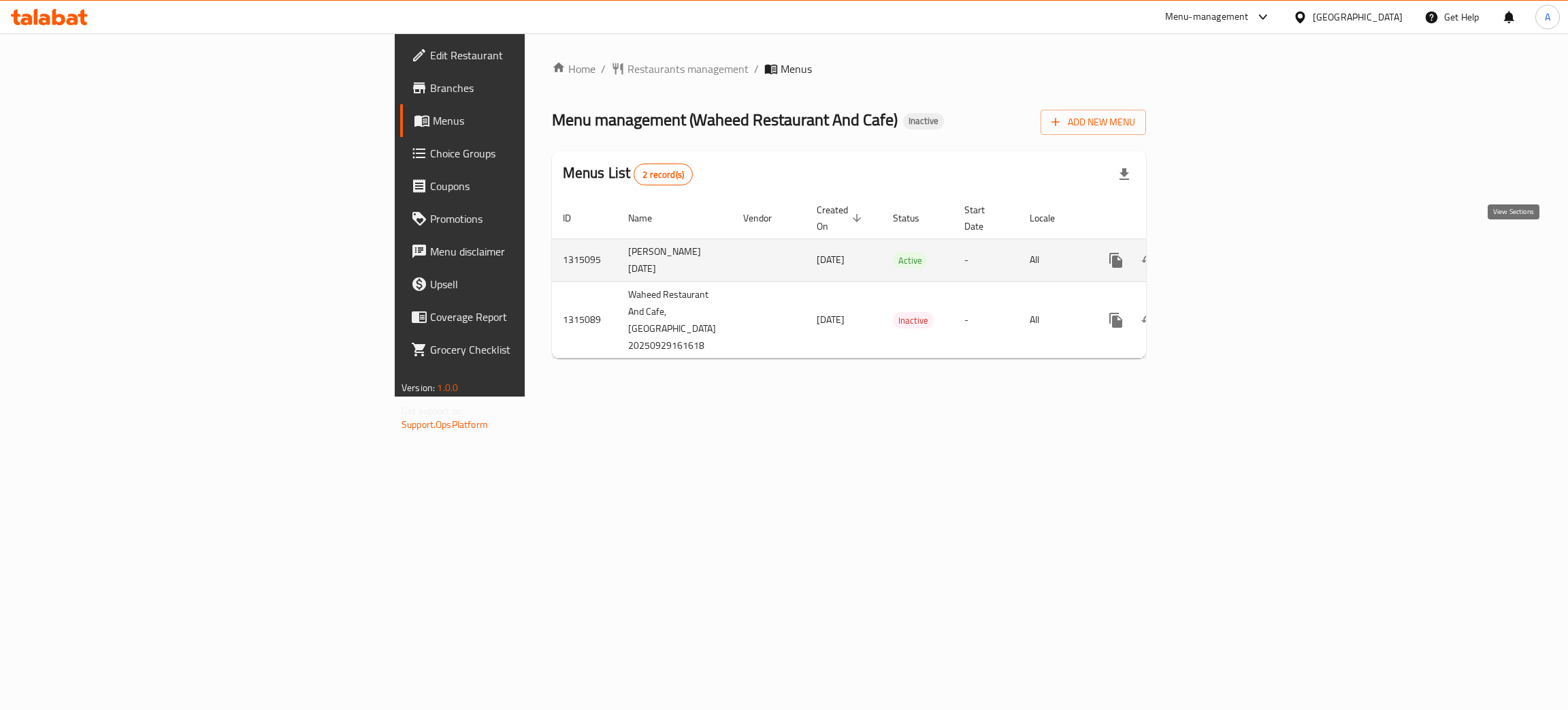
click at [1223, 252] on icon "enhanced table" at bounding box center [1214, 260] width 17 height 17
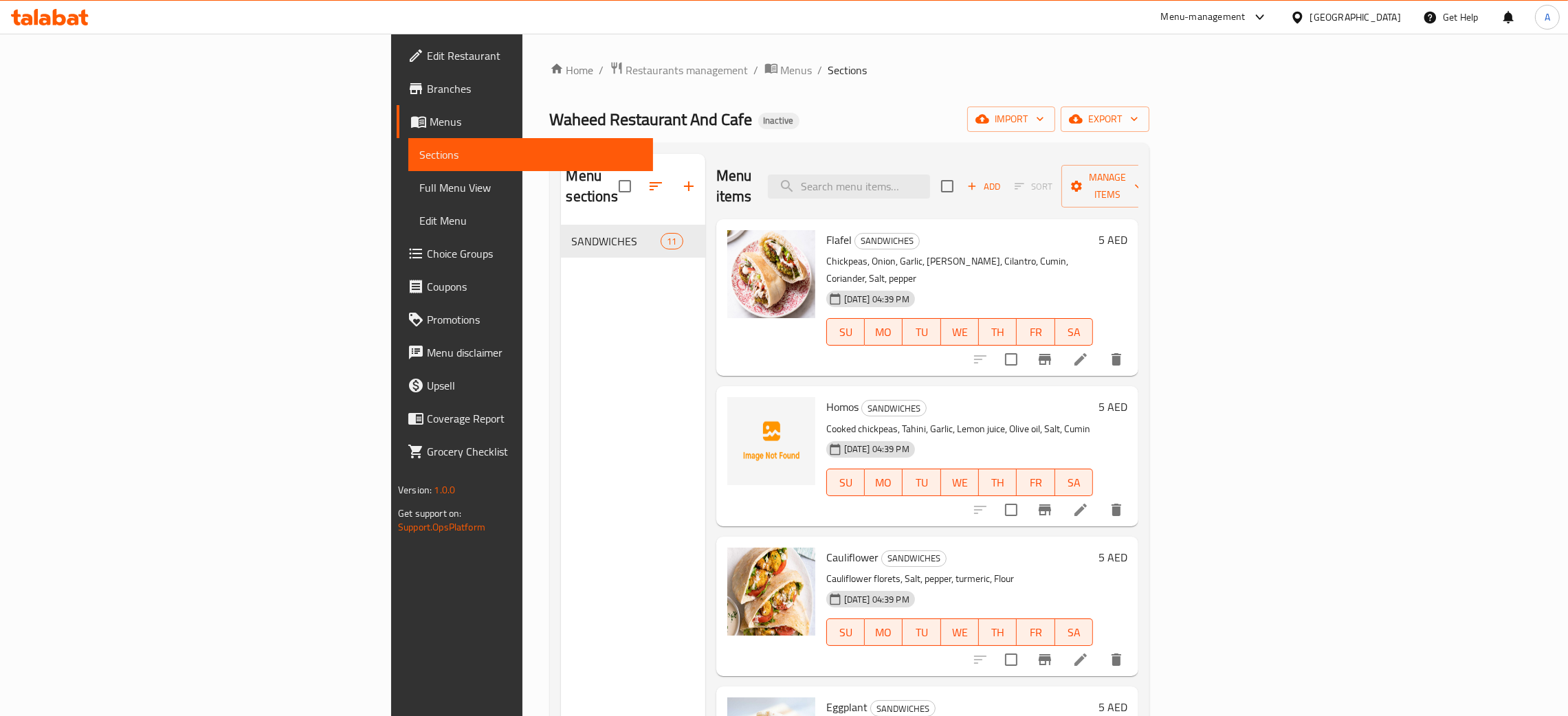
click at [76, 20] on icon at bounding box center [72, 19] width 11 height 11
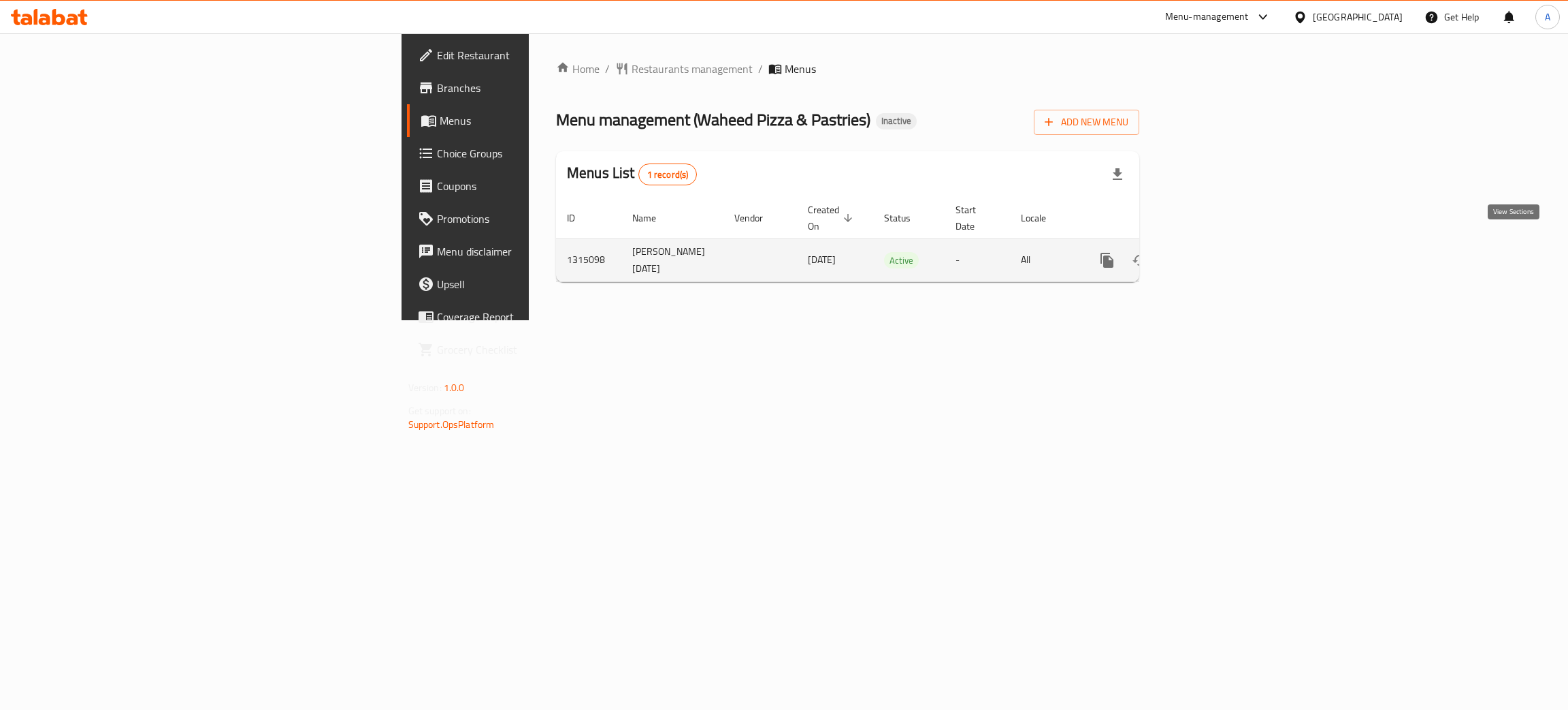
click at [1214, 252] on icon "enhanced table" at bounding box center [1205, 260] width 17 height 17
